Goal: Task Accomplishment & Management: Use online tool/utility

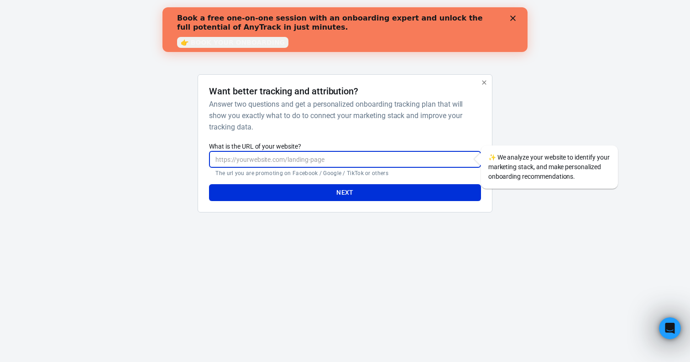
click at [367, 156] on input "What is the URL of your website?" at bounding box center [344, 159] width 271 height 17
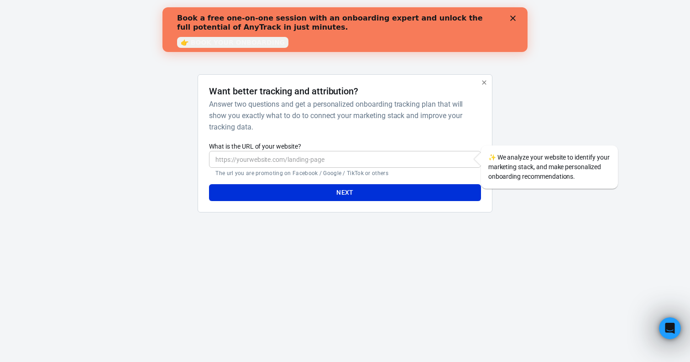
click at [375, 136] on div "Want better tracking and attribution? Answer two questions and get a personaliz…" at bounding box center [344, 143] width 271 height 115
click at [513, 15] on div "Book a free one-on-one session with an onboarding expert and unlock the full po…" at bounding box center [344, 29] width 365 height 37
click at [512, 18] on polygon "Close" at bounding box center [512, 18] width 5 height 5
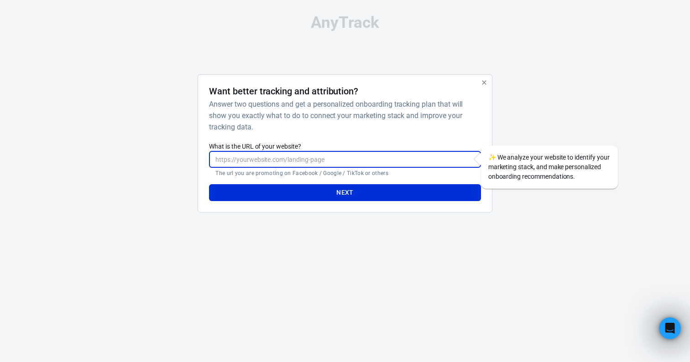
click at [372, 153] on input "What is the URL of your website?" at bounding box center [344, 159] width 271 height 17
click at [323, 157] on input "cons" at bounding box center [344, 159] width 271 height 17
paste input "[URL][DOMAIN_NAME]"
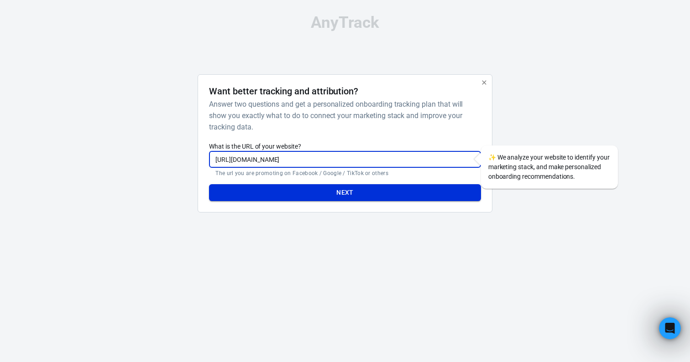
type input "[URL][DOMAIN_NAME]"
click at [348, 199] on button "Next" at bounding box center [344, 192] width 271 height 17
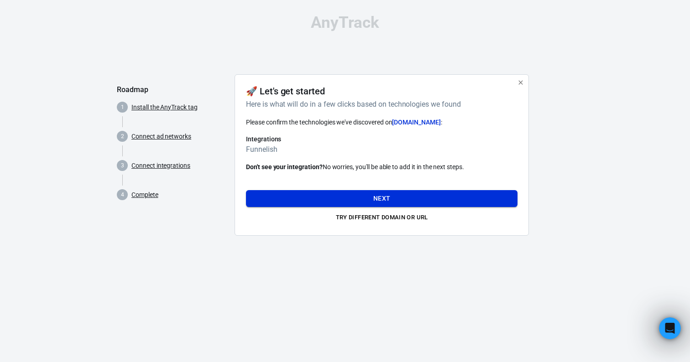
click at [373, 199] on button "Next" at bounding box center [381, 198] width 271 height 17
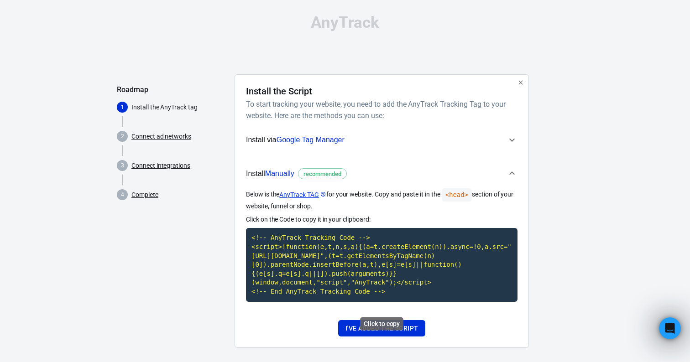
scroll to position [17, 0]
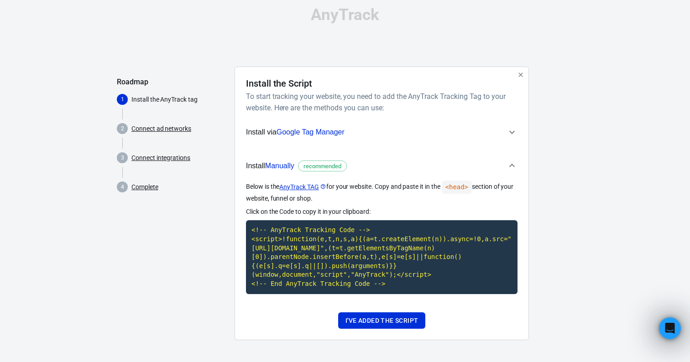
click at [171, 124] on link "Connect ad networks" at bounding box center [161, 129] width 60 height 10
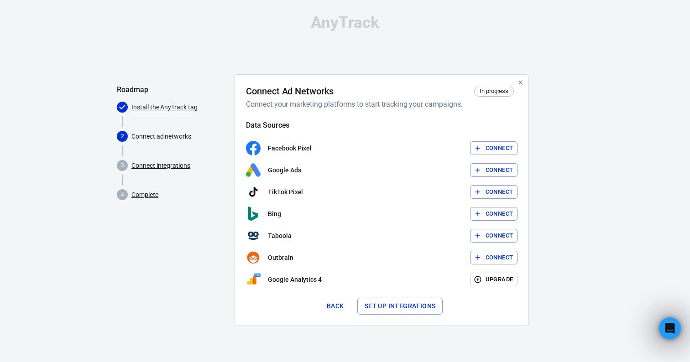
click at [162, 163] on link "Connect integrations" at bounding box center [160, 166] width 59 height 10
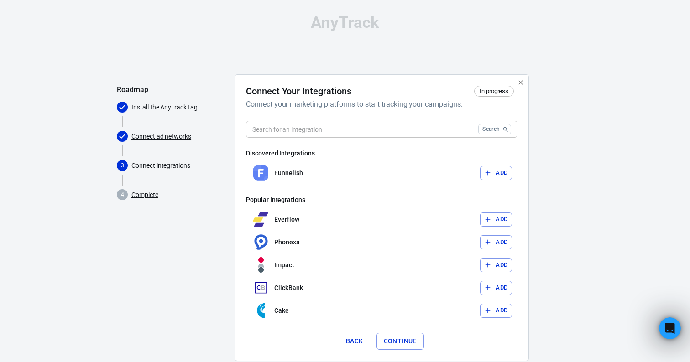
click at [149, 197] on link "Complete" at bounding box center [144, 195] width 27 height 10
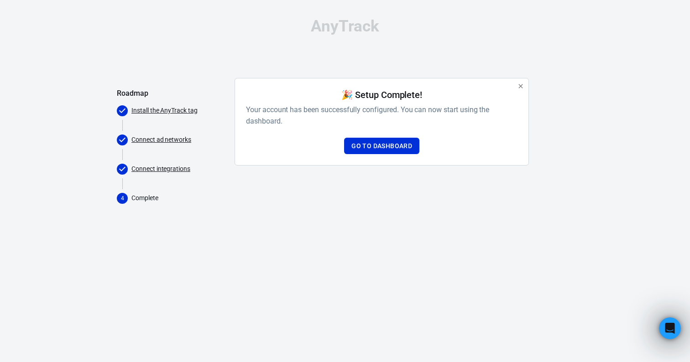
click at [152, 166] on link "Connect integrations" at bounding box center [160, 169] width 59 height 10
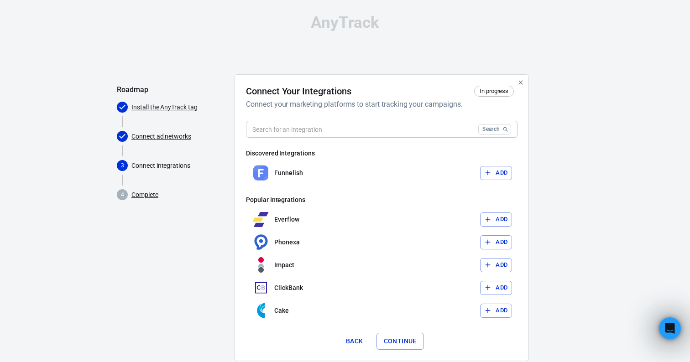
click at [156, 139] on link "Connect ad networks" at bounding box center [161, 137] width 60 height 10
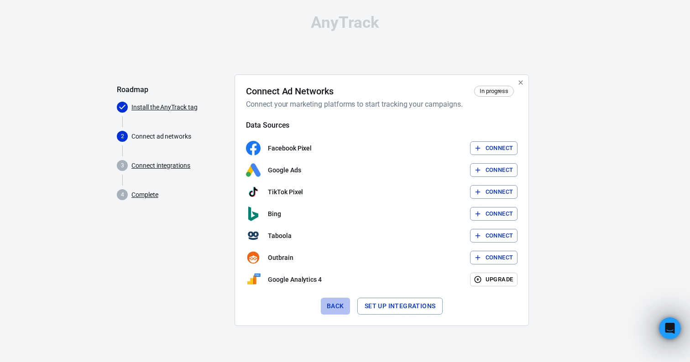
click at [341, 307] on button "Back" at bounding box center [335, 306] width 29 height 17
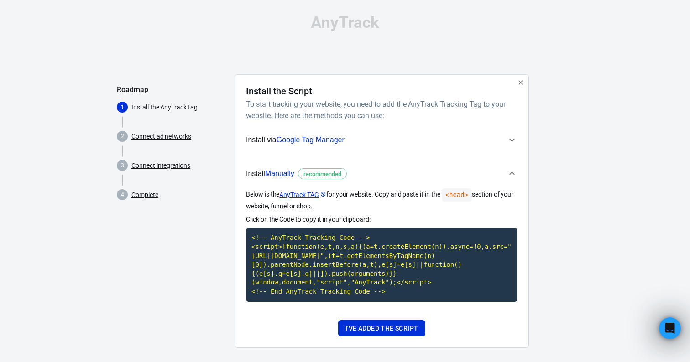
click at [340, 25] on div "AnyTrack" at bounding box center [345, 23] width 456 height 16
